Goal: Transaction & Acquisition: Obtain resource

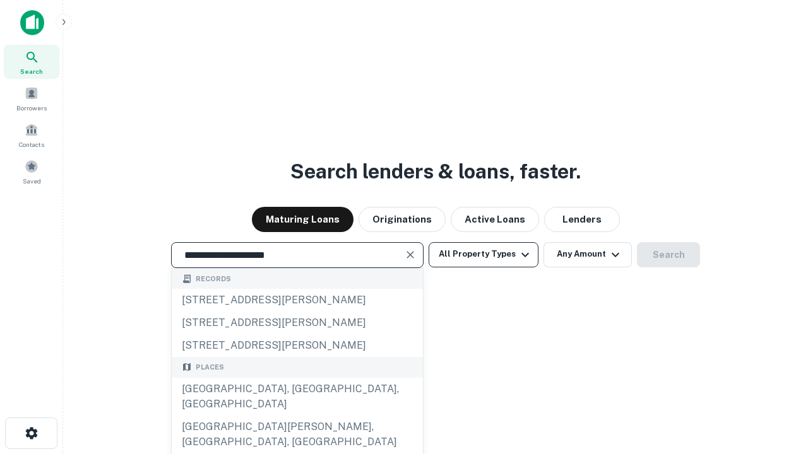
click at [297, 416] on div "Santa Monica, CA, USA" at bounding box center [297, 397] width 251 height 38
click at [483, 254] on button "All Property Types" at bounding box center [483, 254] width 110 height 25
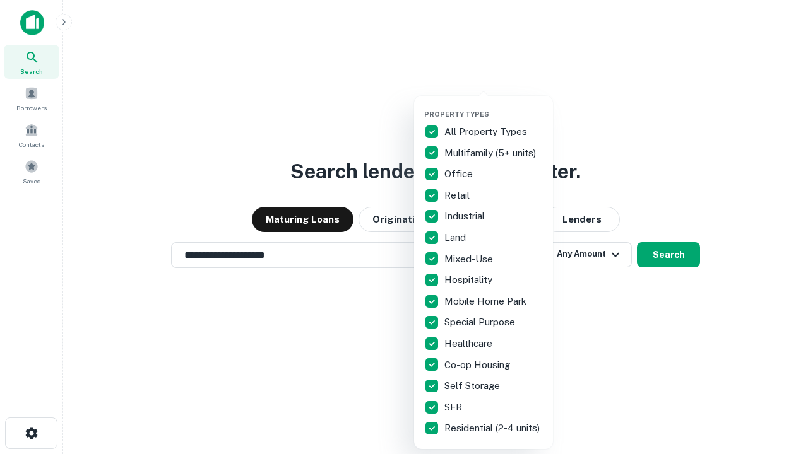
type input "**********"
click at [493, 106] on button "button" at bounding box center [493, 106] width 139 height 1
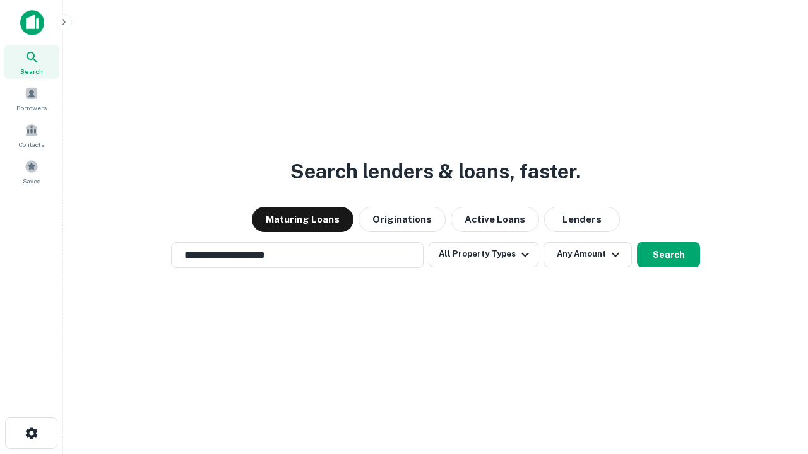
scroll to position [8, 152]
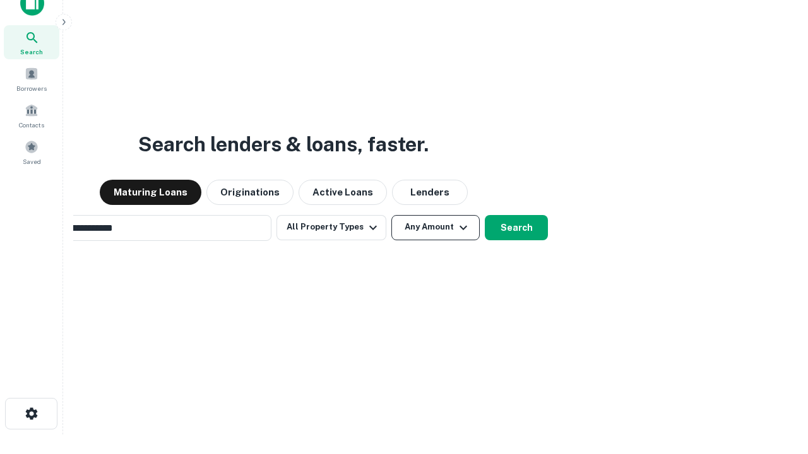
click at [391, 215] on button "Any Amount" at bounding box center [435, 227] width 88 height 25
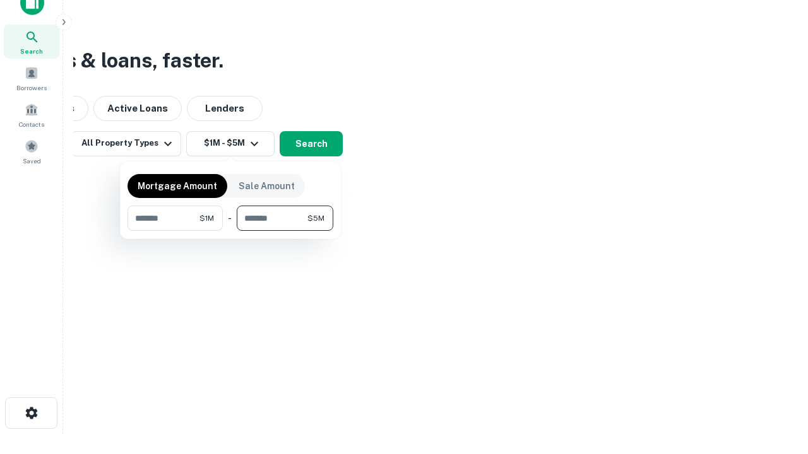
type input "*******"
click at [230, 231] on button "button" at bounding box center [230, 231] width 206 height 1
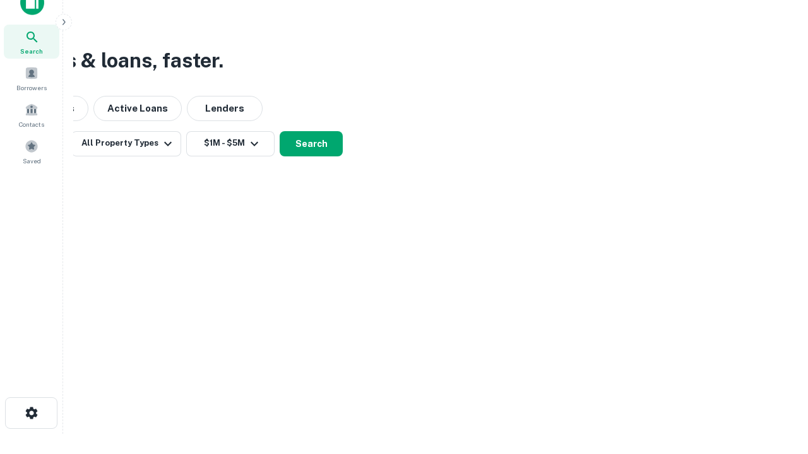
scroll to position [8, 233]
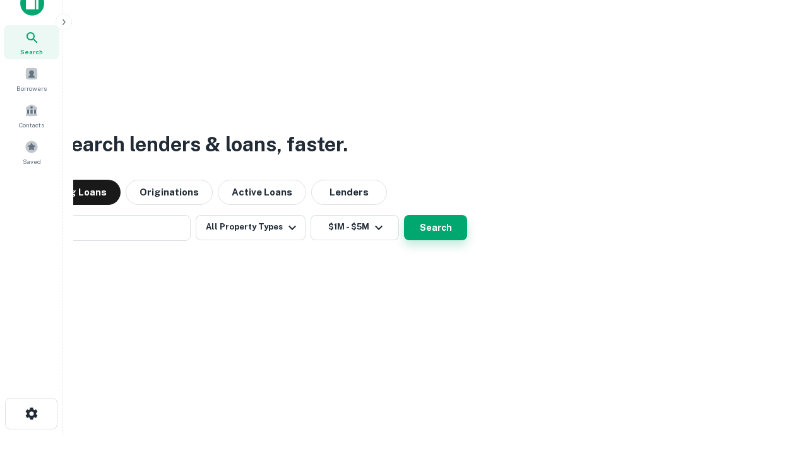
click at [404, 215] on button "Search" at bounding box center [435, 227] width 63 height 25
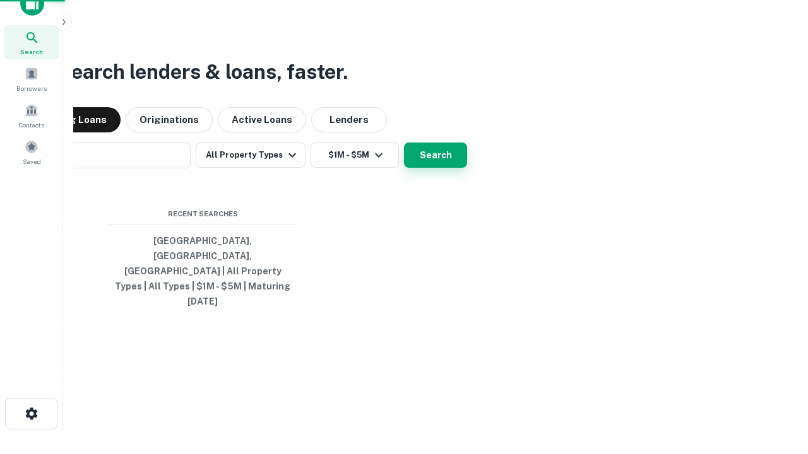
scroll to position [20, 0]
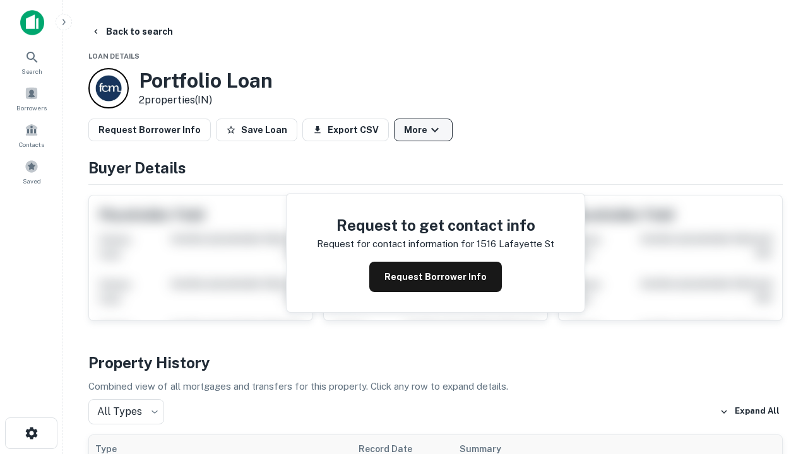
click at [423, 130] on button "More" at bounding box center [423, 130] width 59 height 23
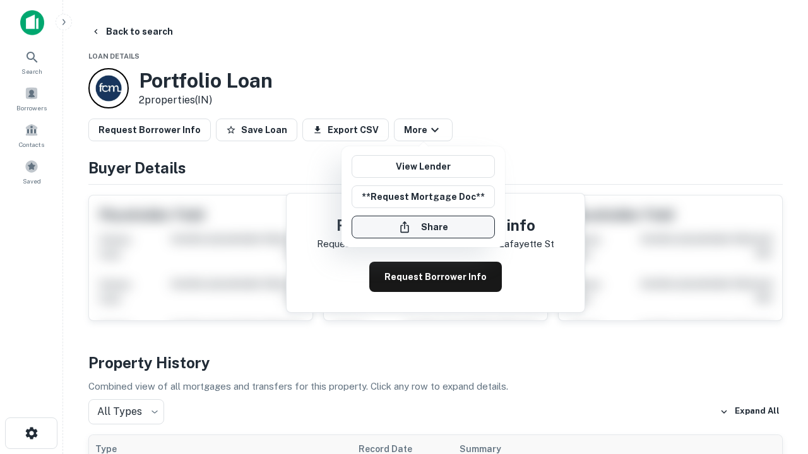
click at [423, 227] on button "Share" at bounding box center [422, 227] width 143 height 23
